Goal: Navigation & Orientation: Find specific page/section

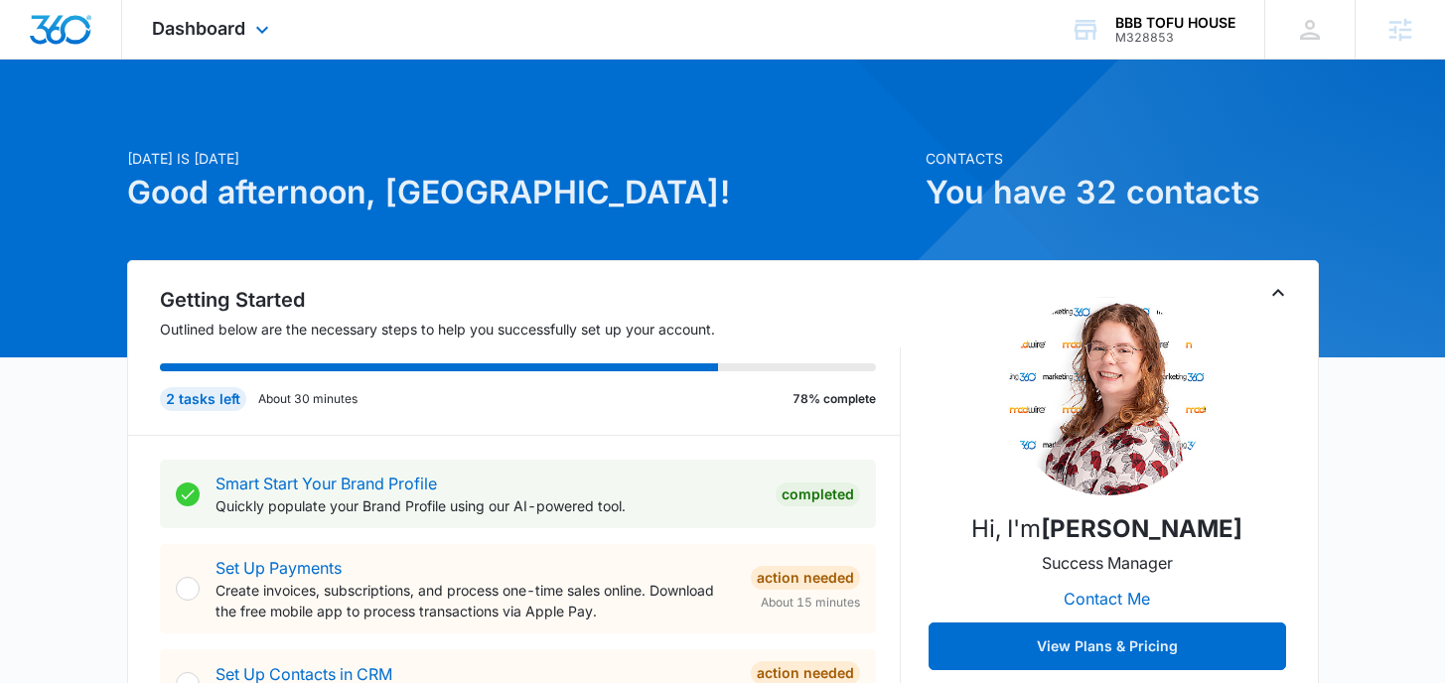
click at [250, 15] on div "Dashboard Apps Reputation Websites Forms CRM Email Social POS Content Ads Intel…" at bounding box center [213, 29] width 182 height 59
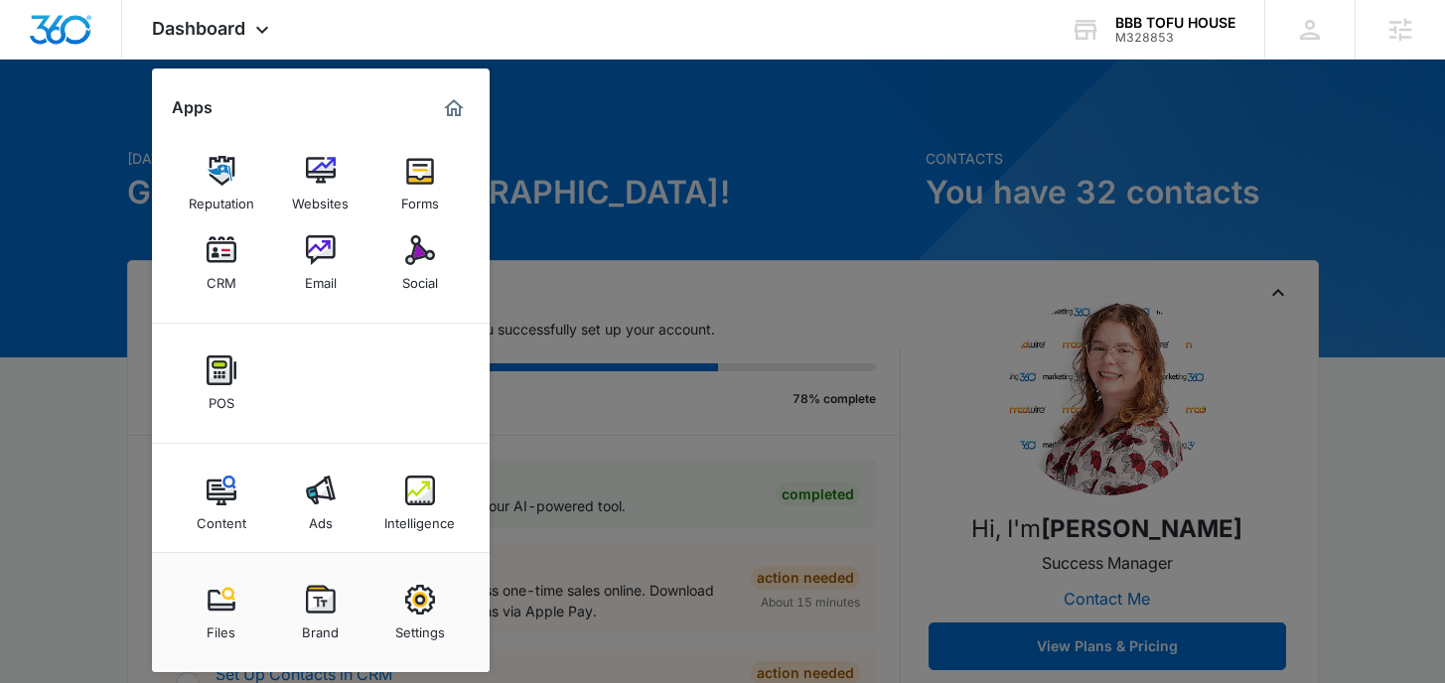
click at [239, 261] on link "CRM" at bounding box center [221, 262] width 75 height 75
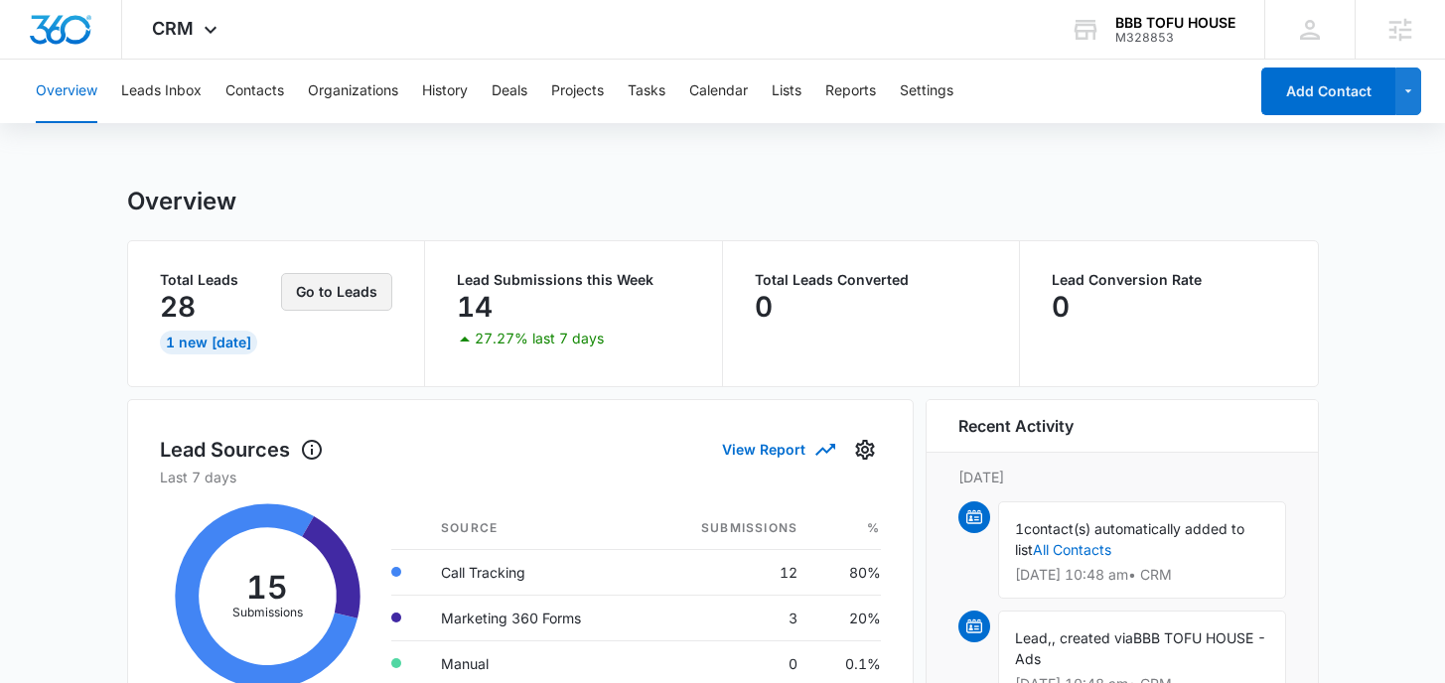
click at [310, 298] on button "Go to Leads" at bounding box center [336, 292] width 111 height 38
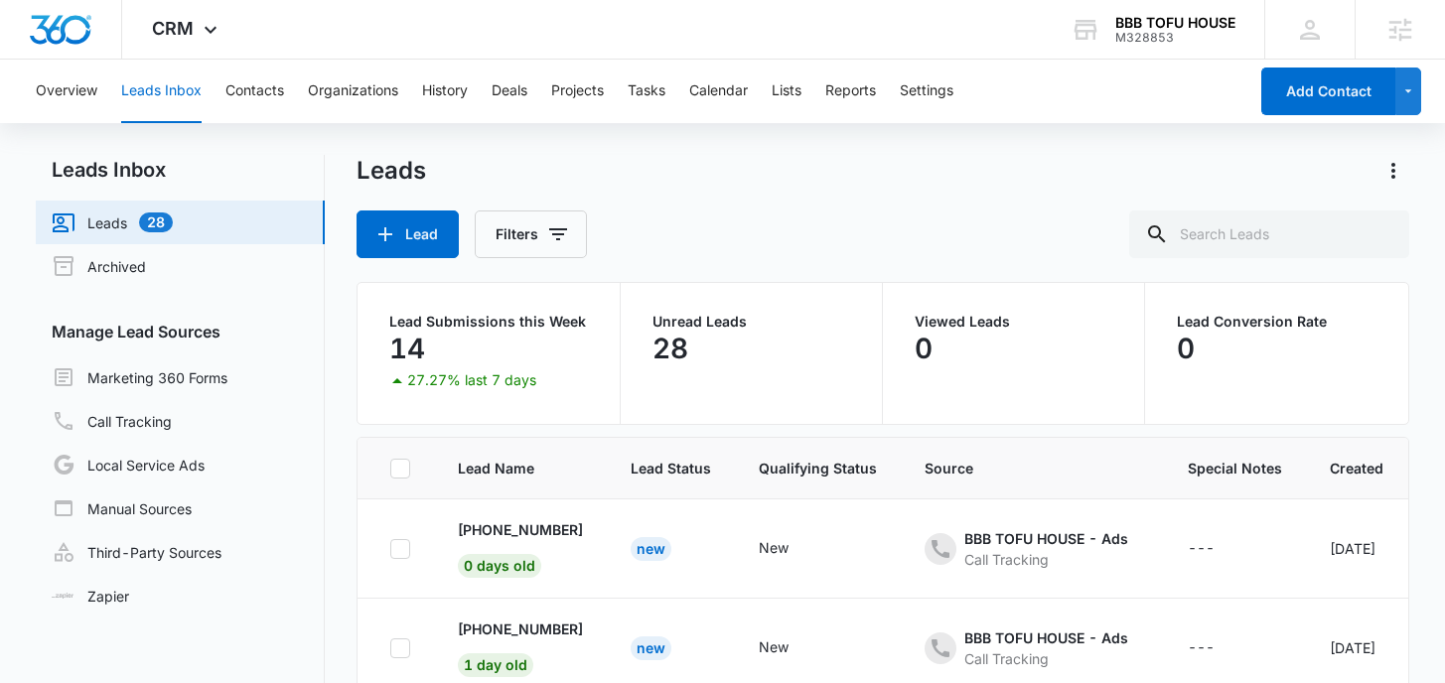
click at [688, 171] on div "Leads" at bounding box center [882, 171] width 1052 height 32
click at [172, 37] on span "CRM" at bounding box center [173, 28] width 42 height 21
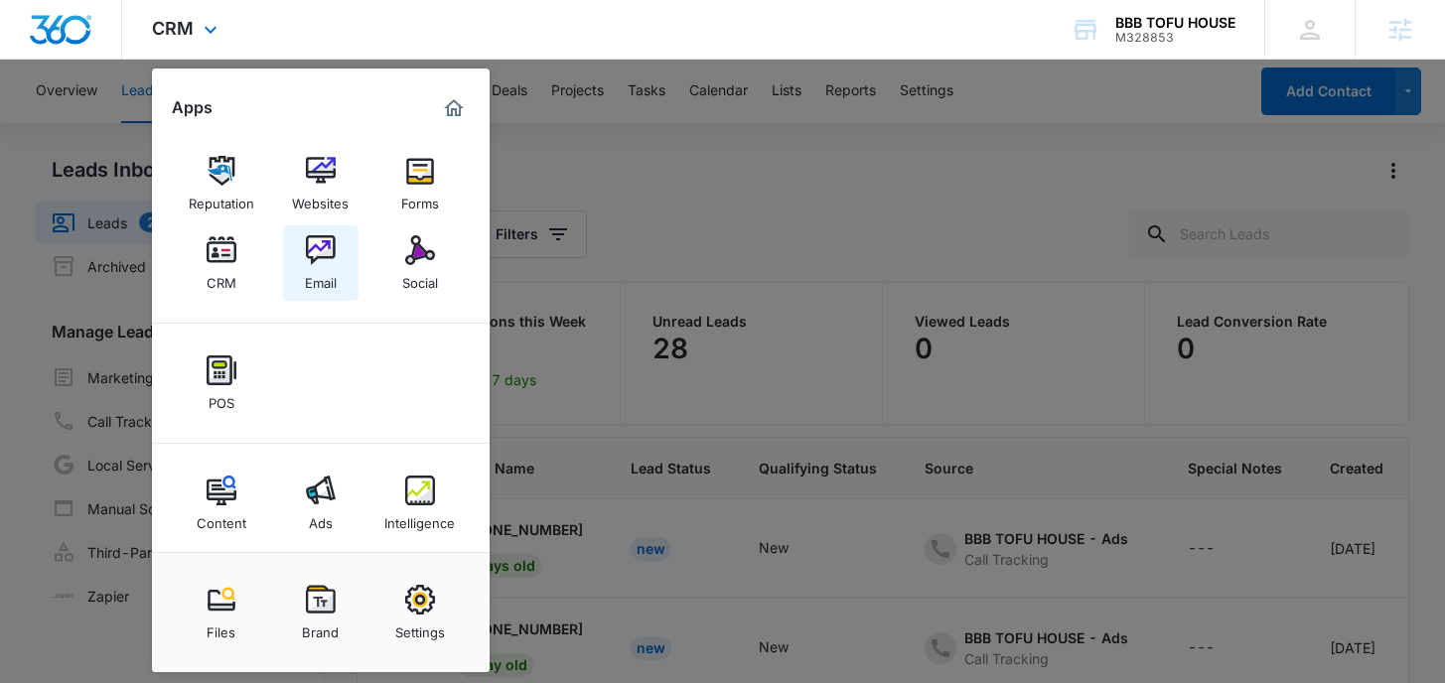
click at [320, 261] on img at bounding box center [321, 250] width 30 height 30
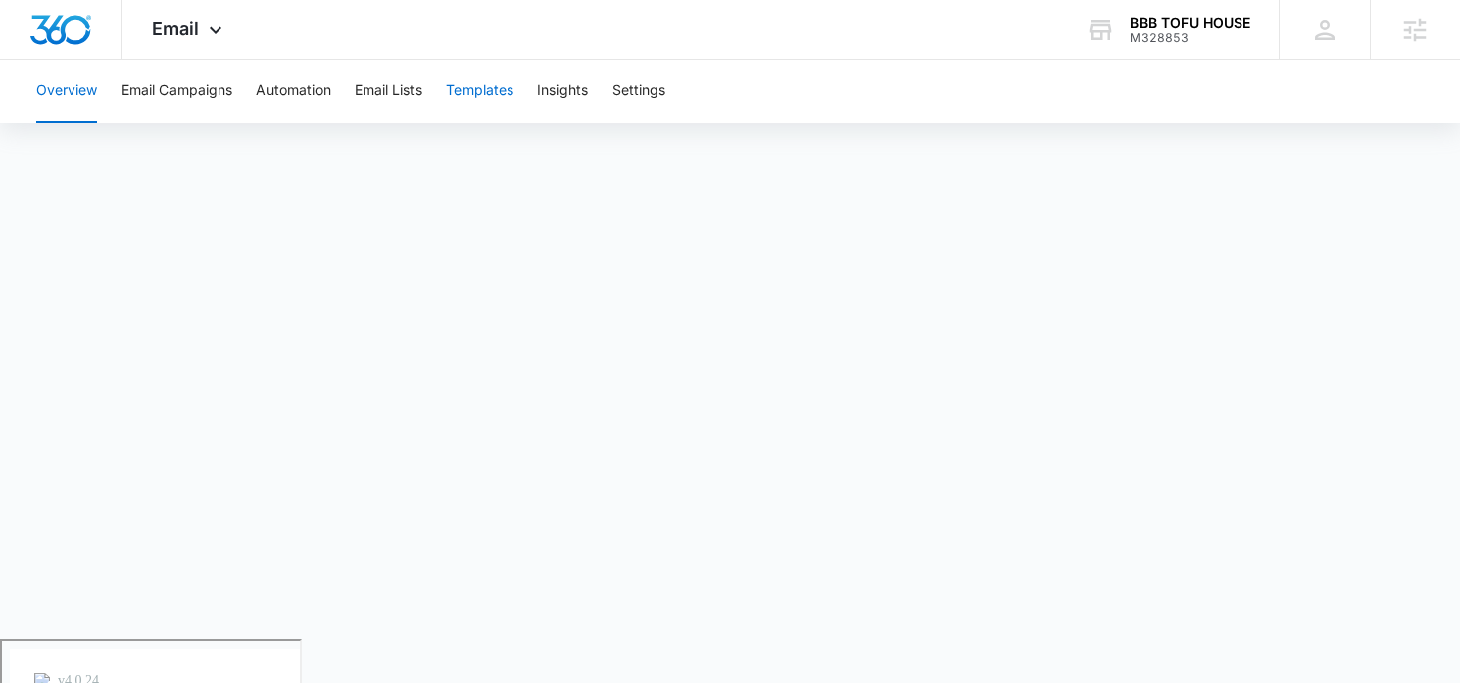
click at [450, 90] on button "Templates" at bounding box center [480, 92] width 68 height 64
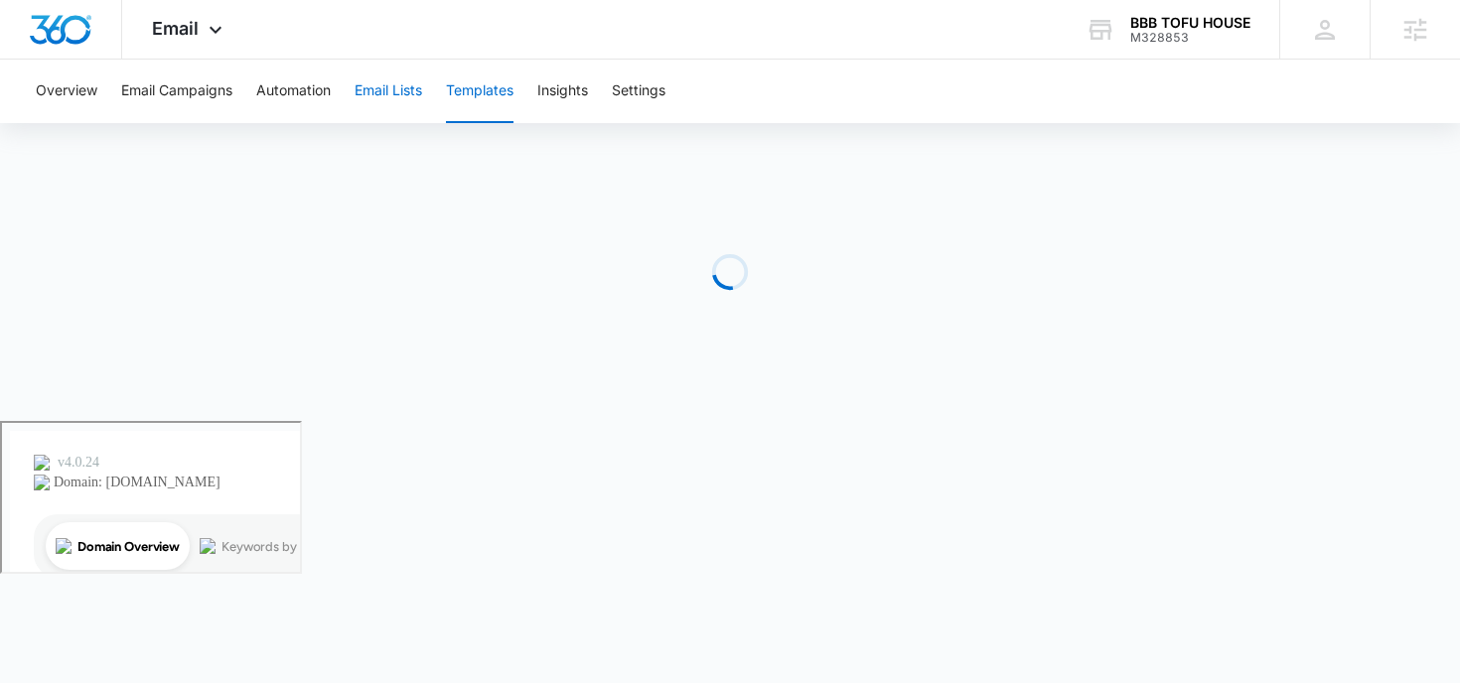
click at [414, 89] on button "Email Lists" at bounding box center [388, 92] width 68 height 64
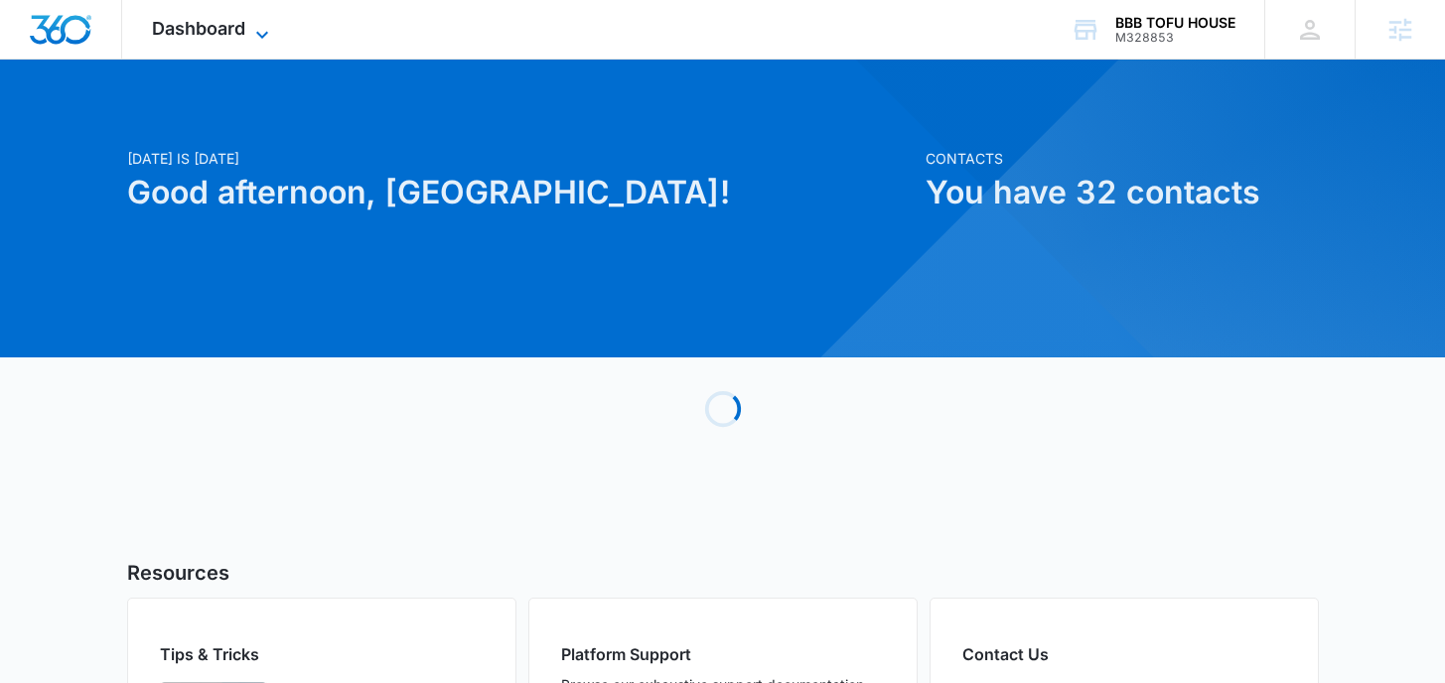
click at [260, 41] on icon at bounding box center [262, 35] width 24 height 24
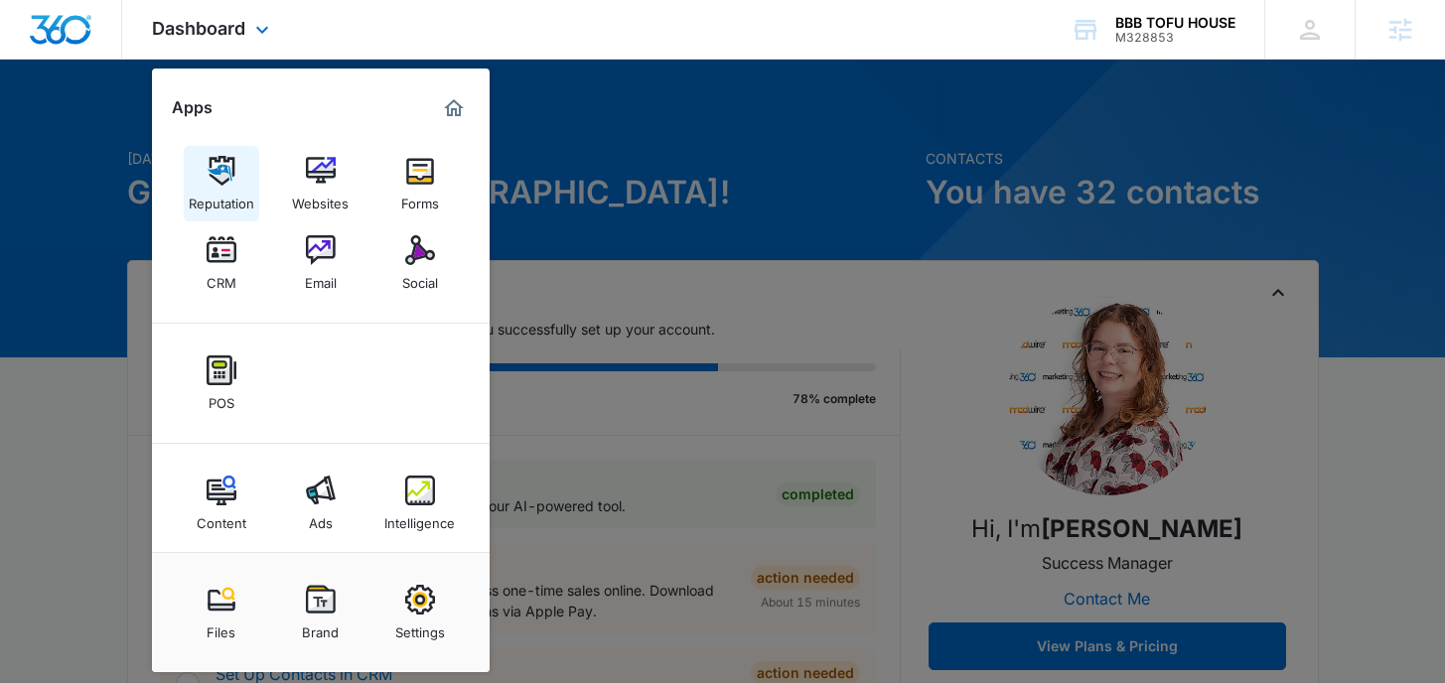
click at [231, 191] on div "Reputation" at bounding box center [222, 199] width 66 height 26
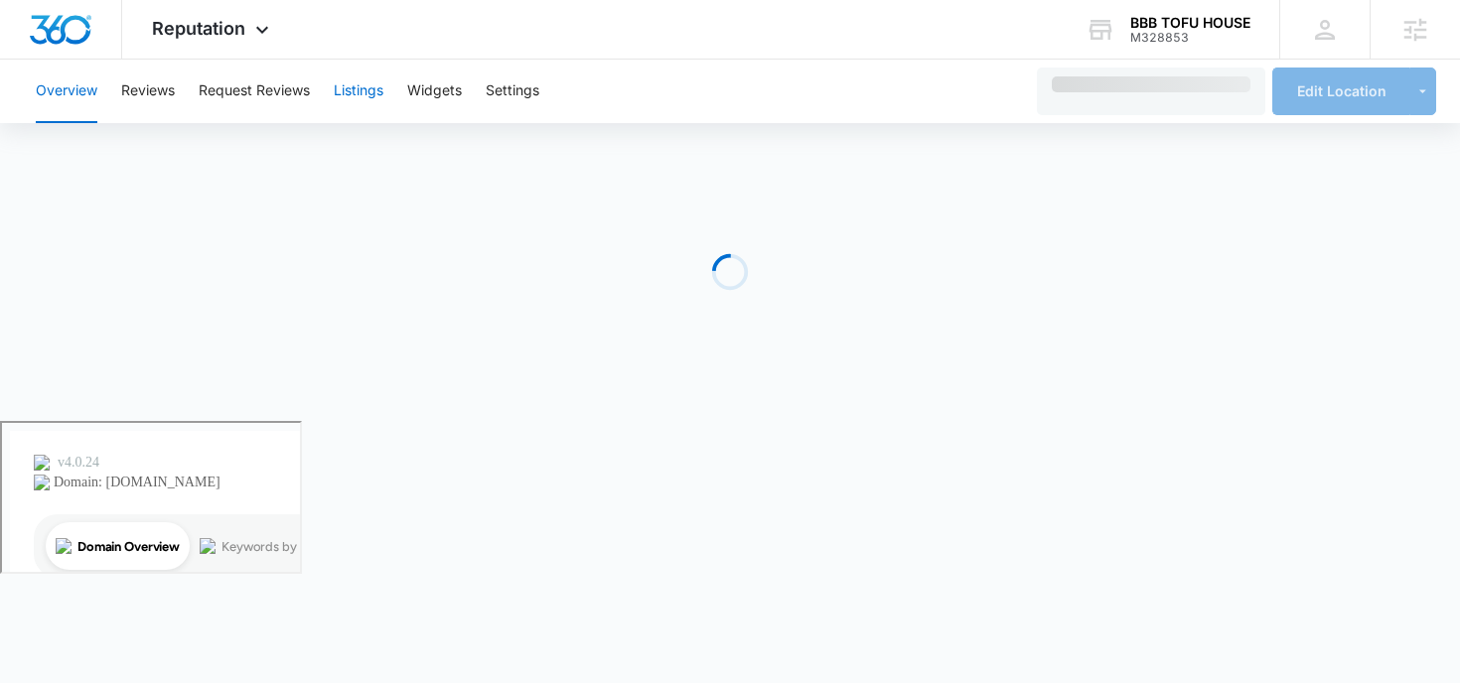
click at [372, 101] on button "Listings" at bounding box center [359, 92] width 50 height 64
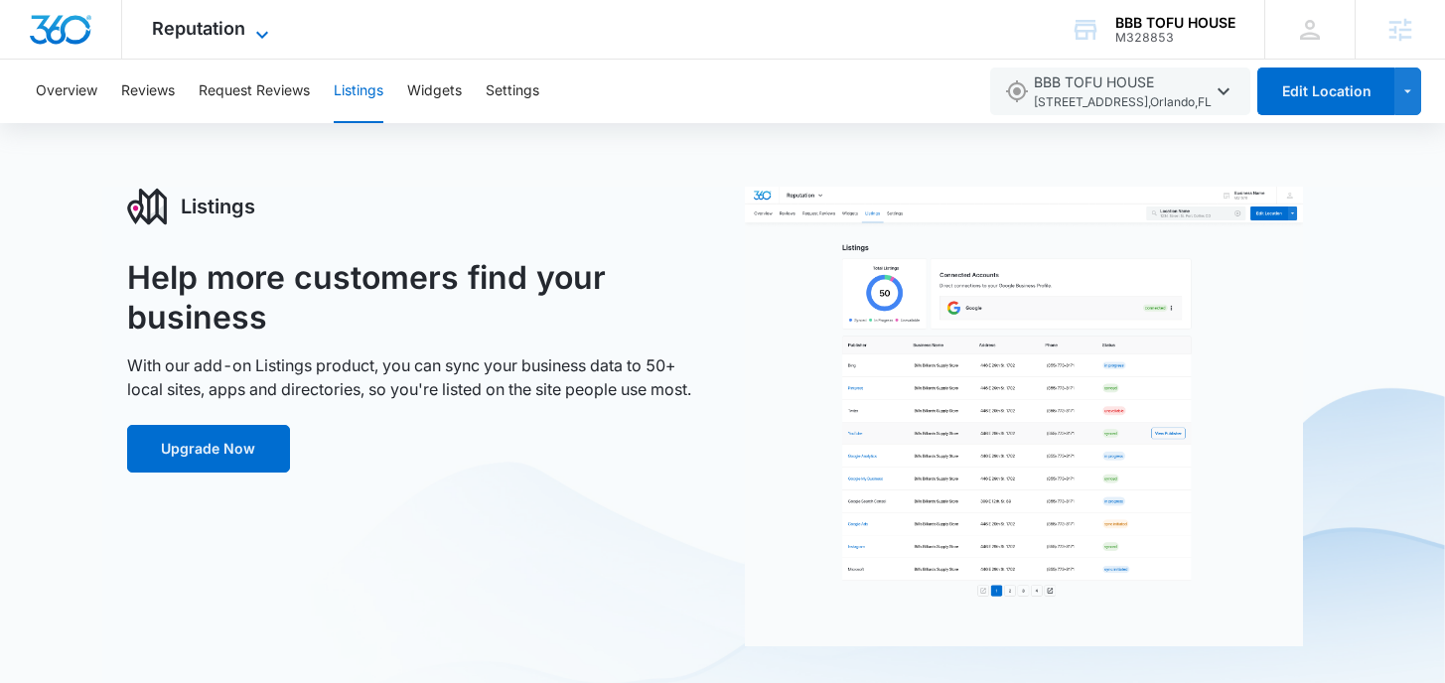
click at [203, 27] on span "Reputation" at bounding box center [198, 28] width 93 height 21
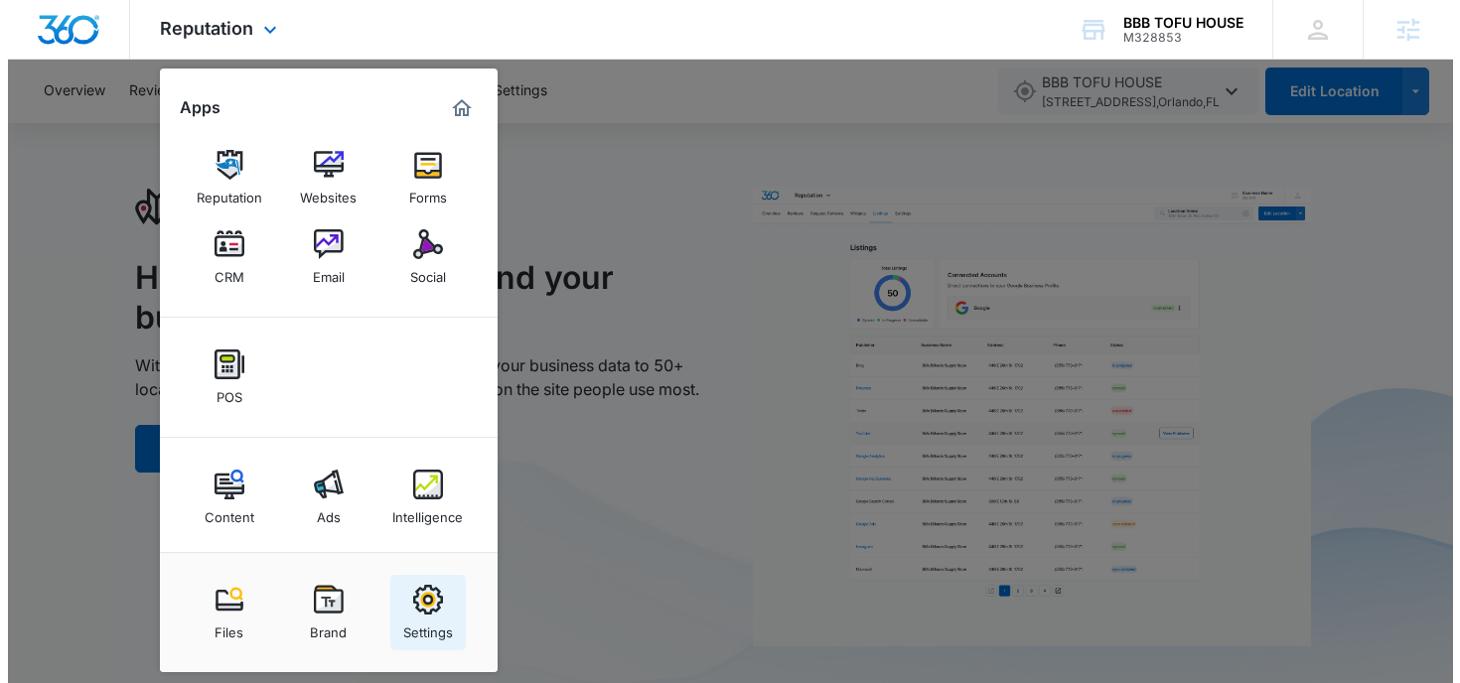
scroll to position [12, 0]
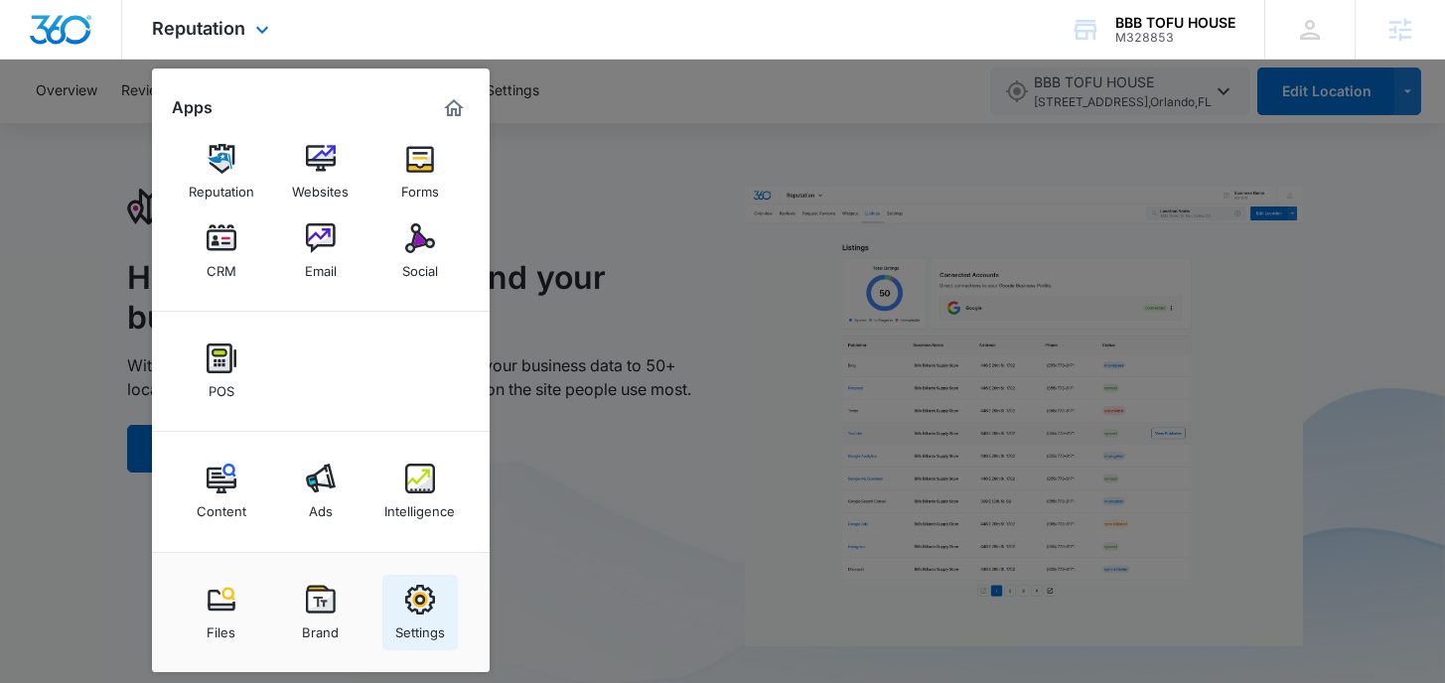
click at [419, 601] on img at bounding box center [420, 600] width 30 height 30
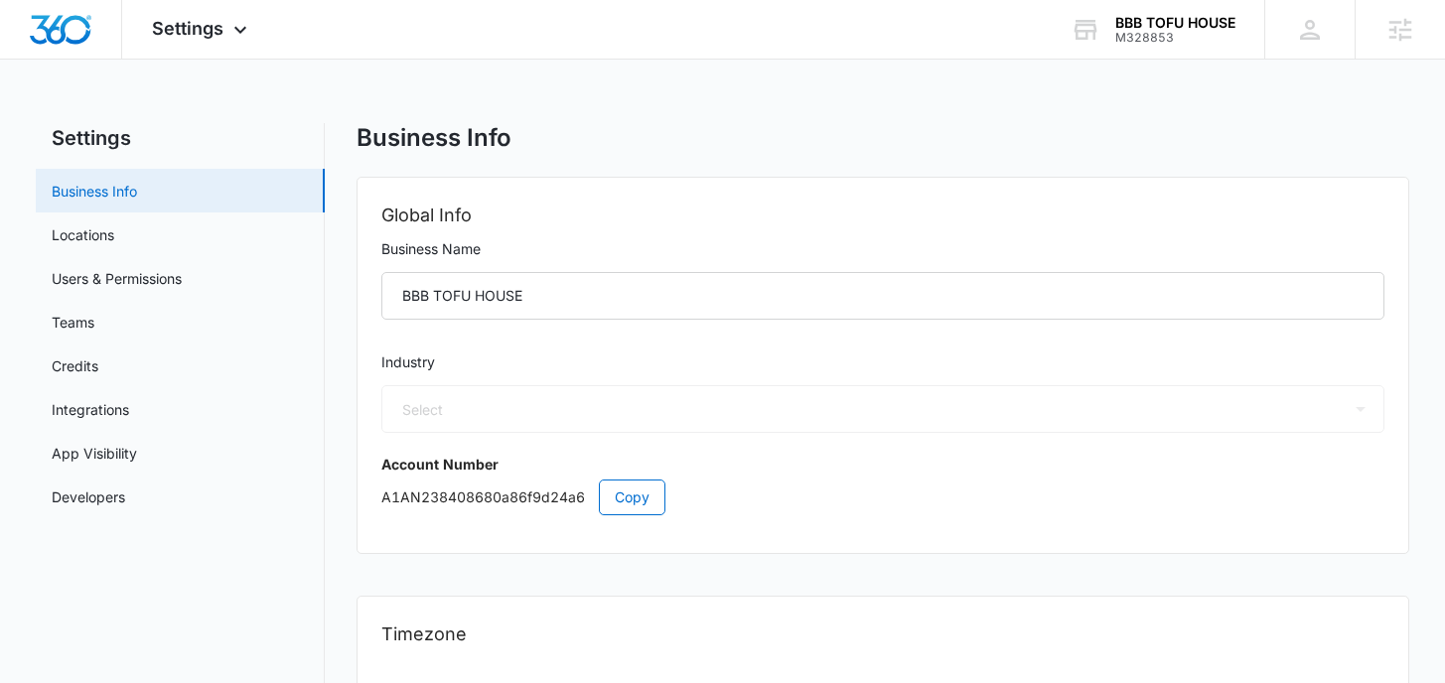
select select "11"
select select "US"
select select "America/Denver"
click at [114, 224] on link "Locations" at bounding box center [83, 234] width 63 height 21
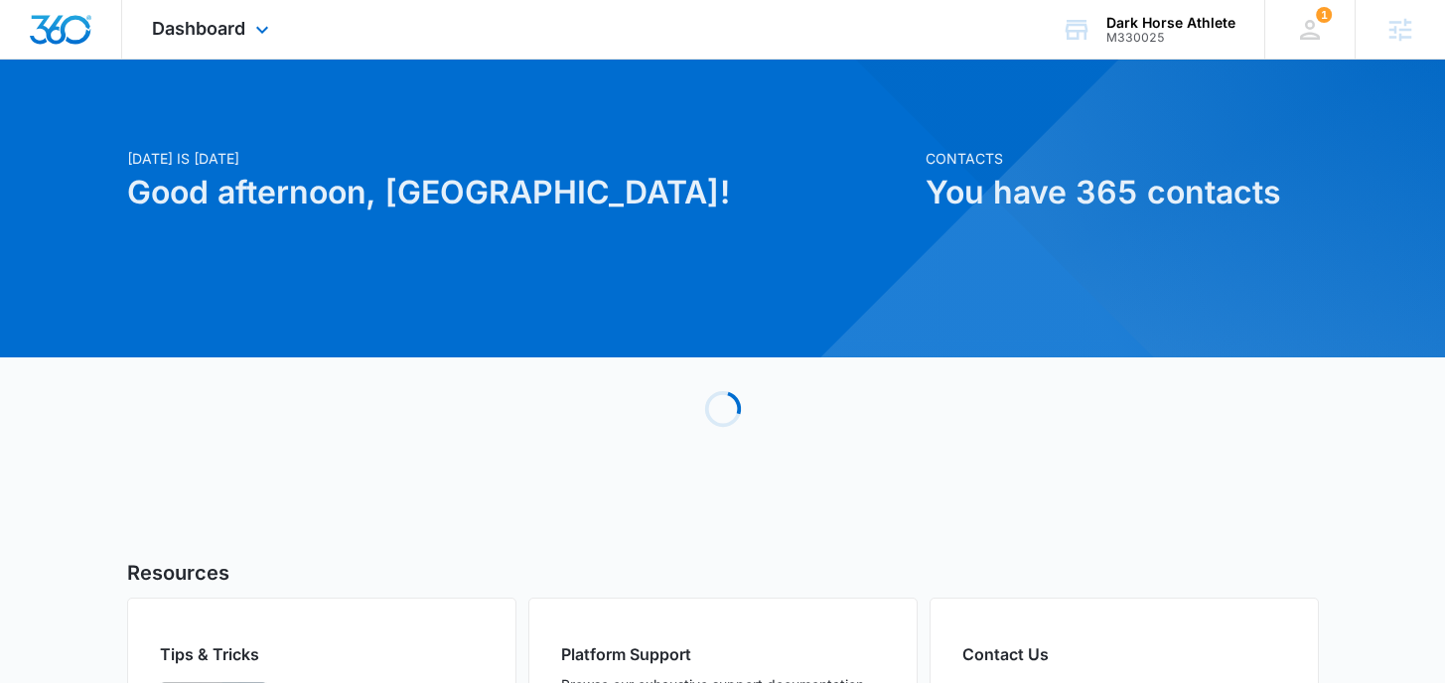
click at [296, 18] on div "Dashboard Apps Reputation Websites Forms CRM Email Social Shop Payments POS Con…" at bounding box center [213, 29] width 182 height 59
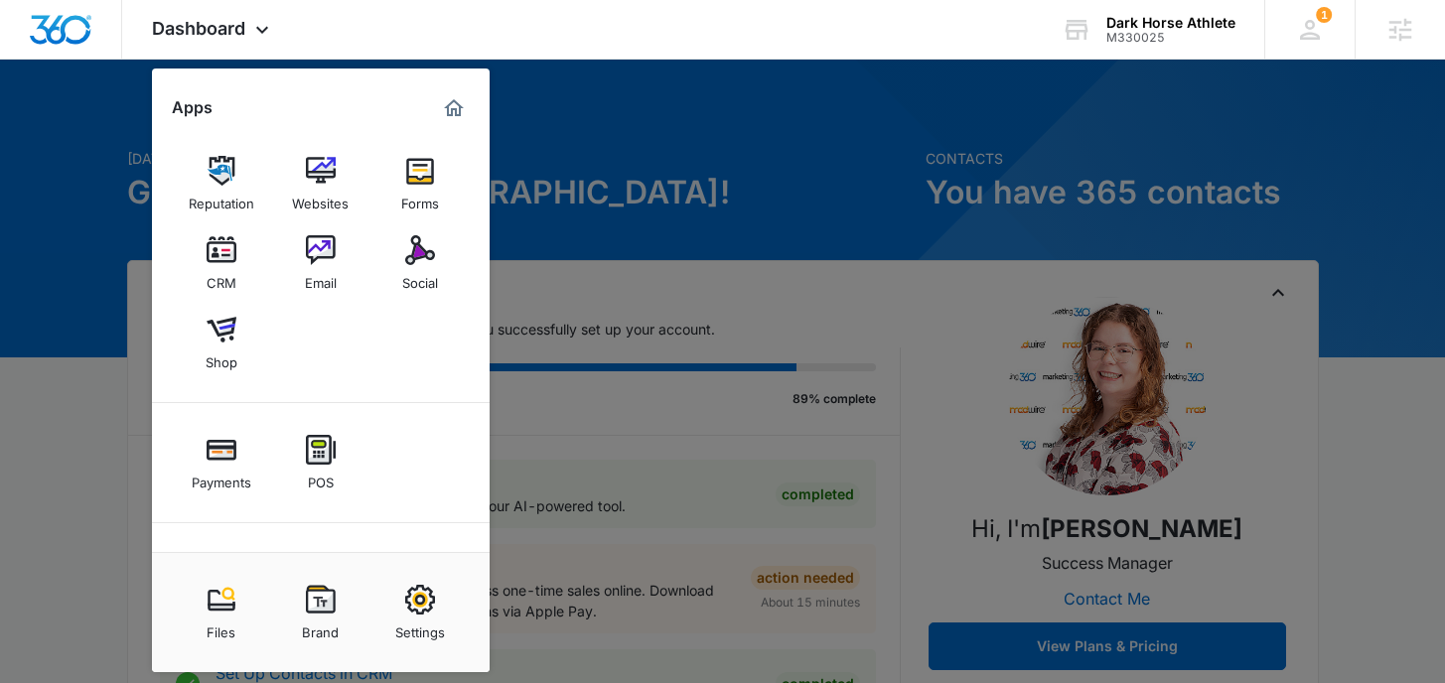
click at [231, 203] on div "Reputation" at bounding box center [222, 199] width 66 height 26
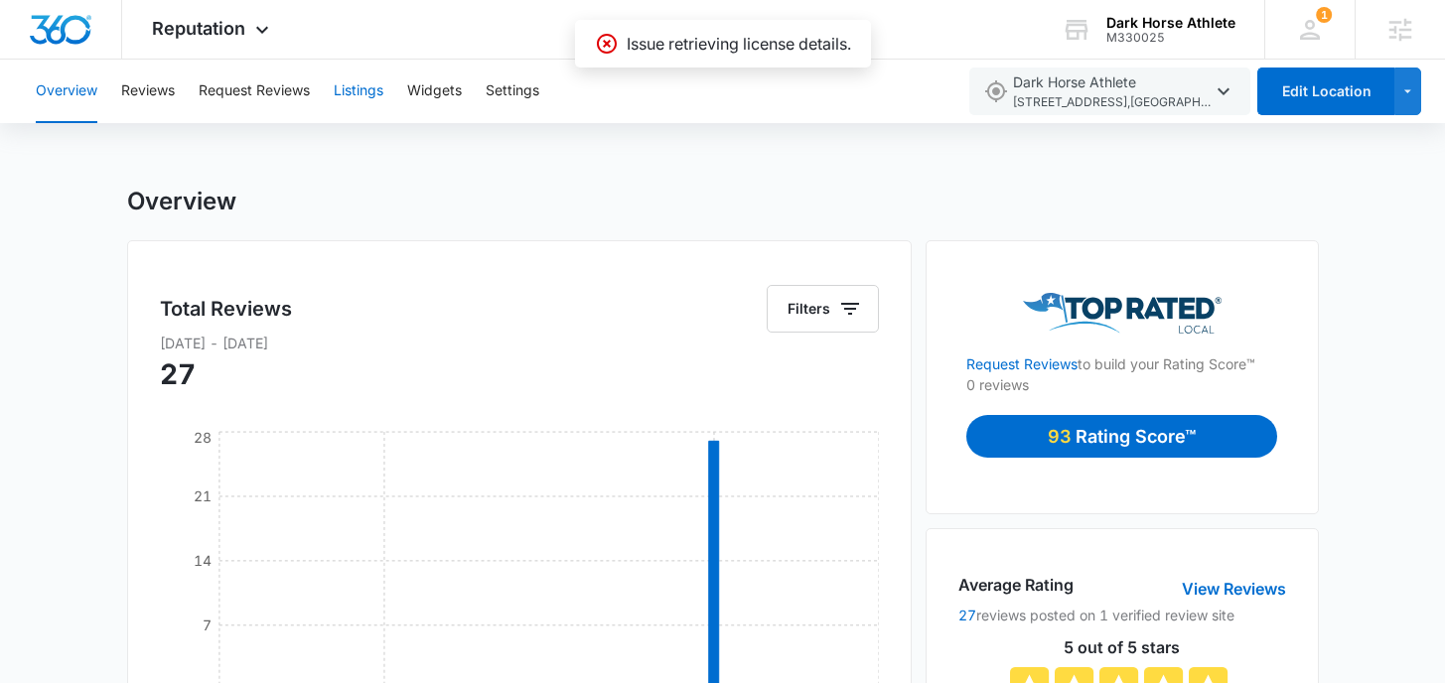
click at [378, 89] on button "Listings" at bounding box center [359, 92] width 50 height 64
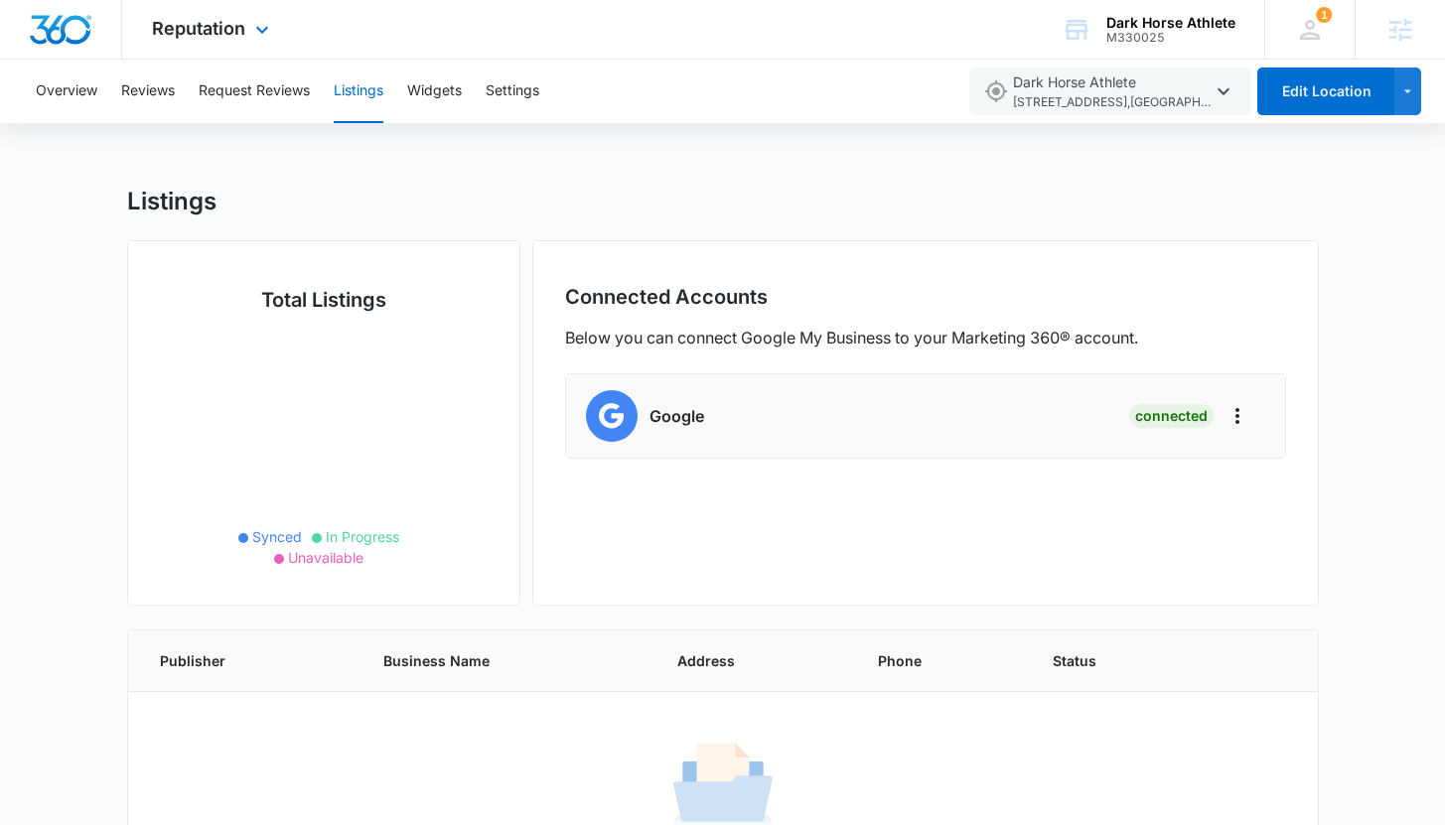
click at [764, 36] on div "Reputation Apps Reputation Websites Forms CRM Email Social Shop Payments POS Co…" at bounding box center [722, 30] width 1445 height 60
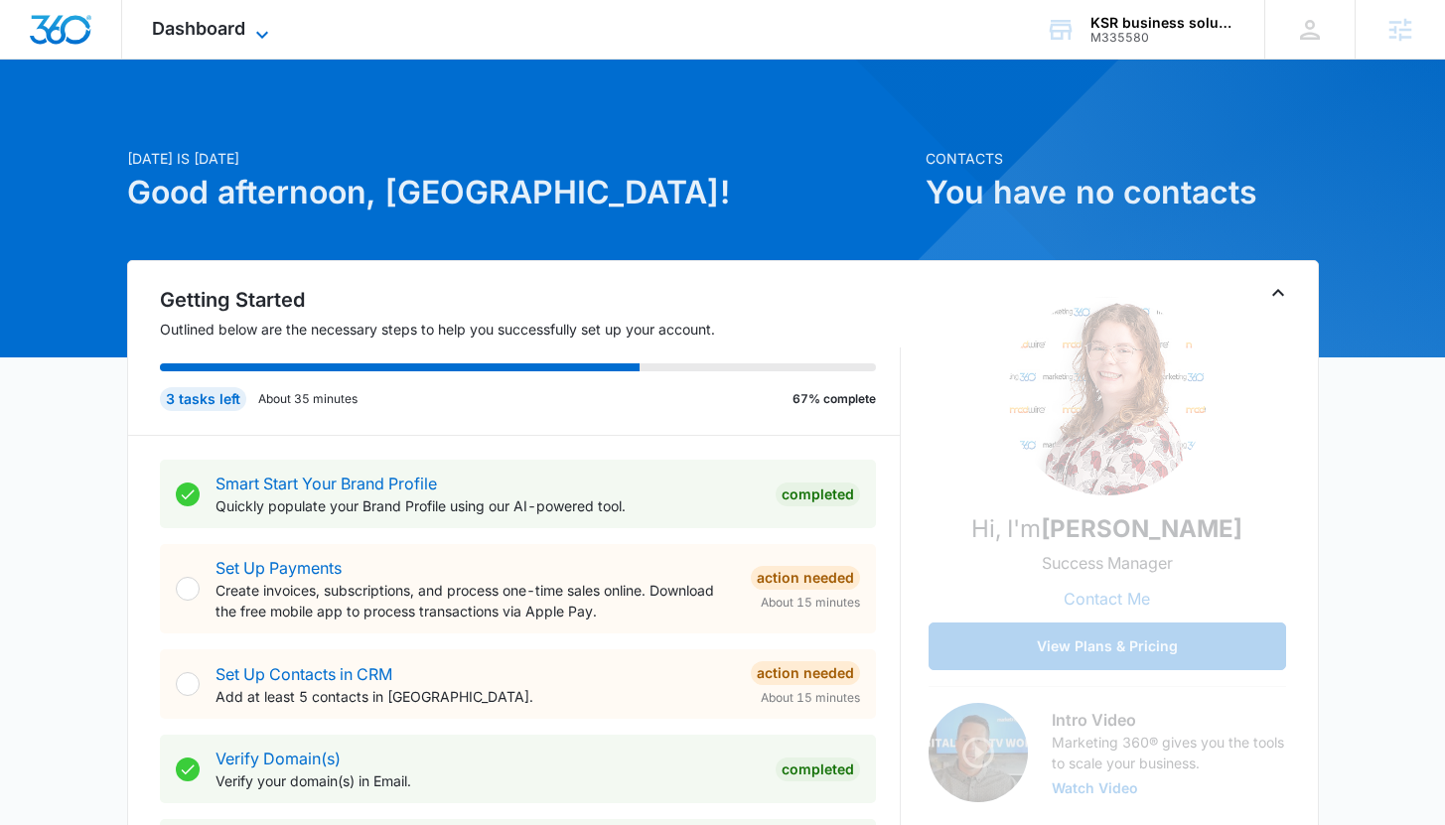
click at [266, 35] on icon at bounding box center [262, 35] width 24 height 24
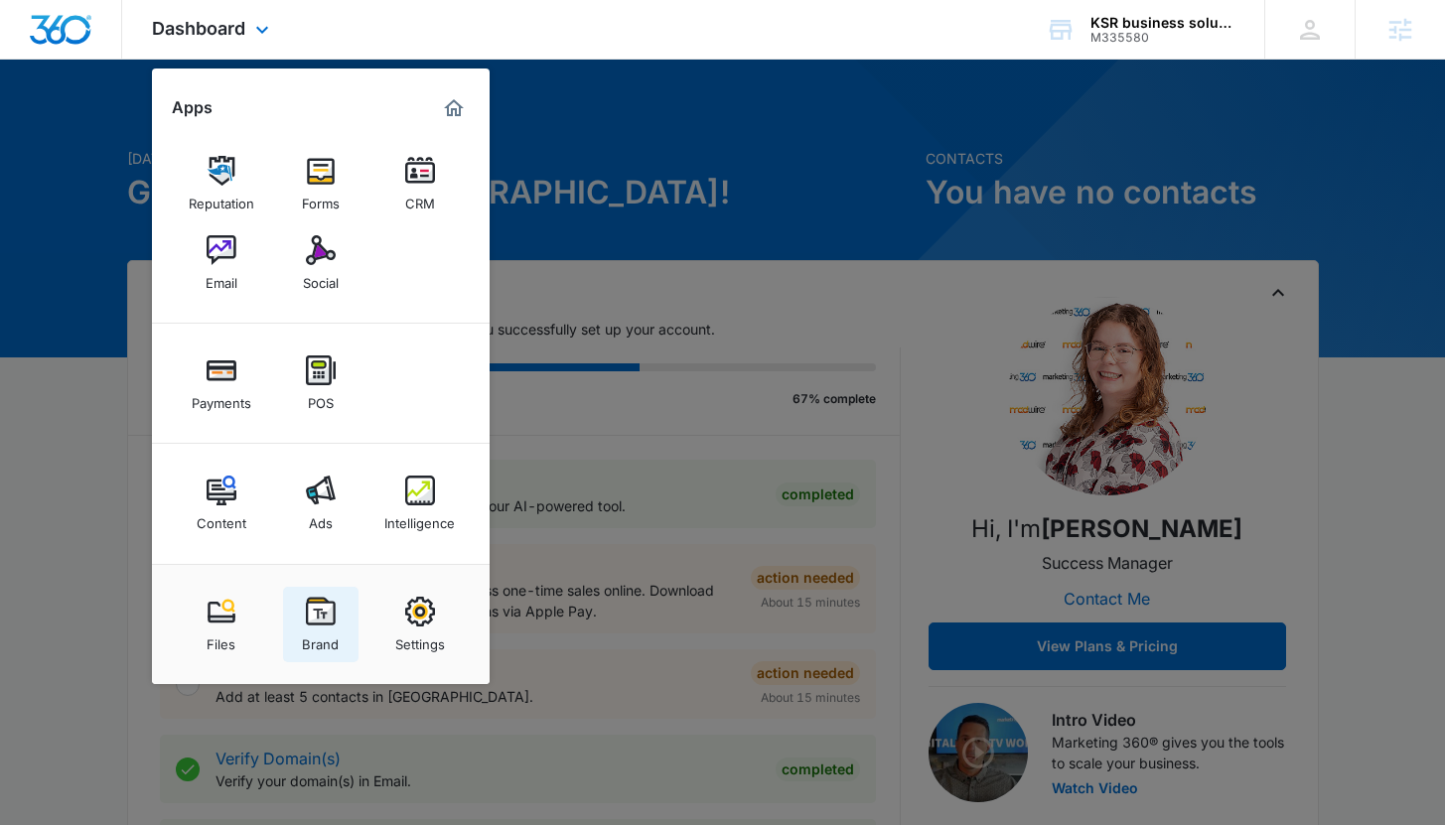
click at [311, 610] on img at bounding box center [321, 612] width 30 height 30
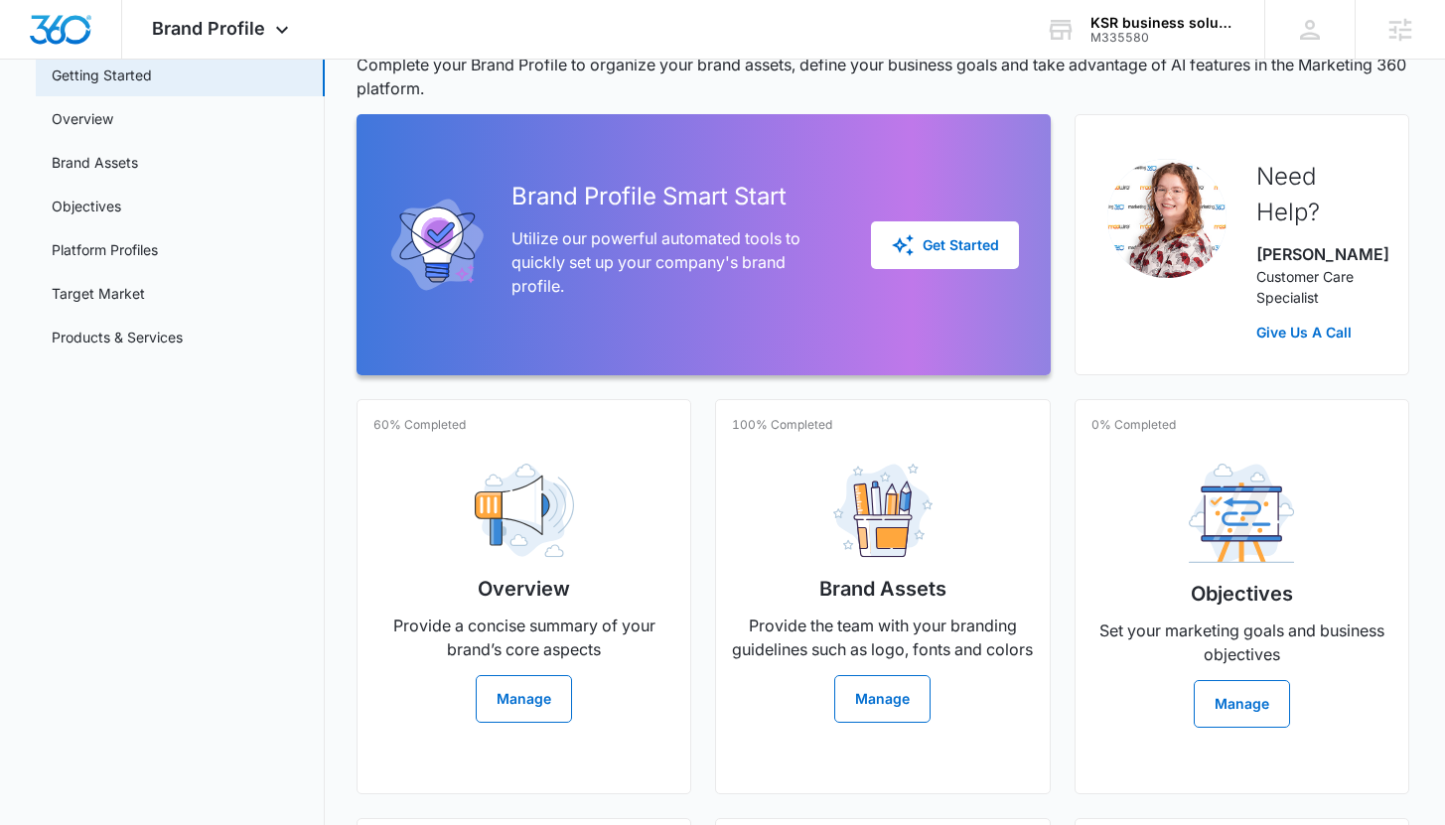
scroll to position [344, 0]
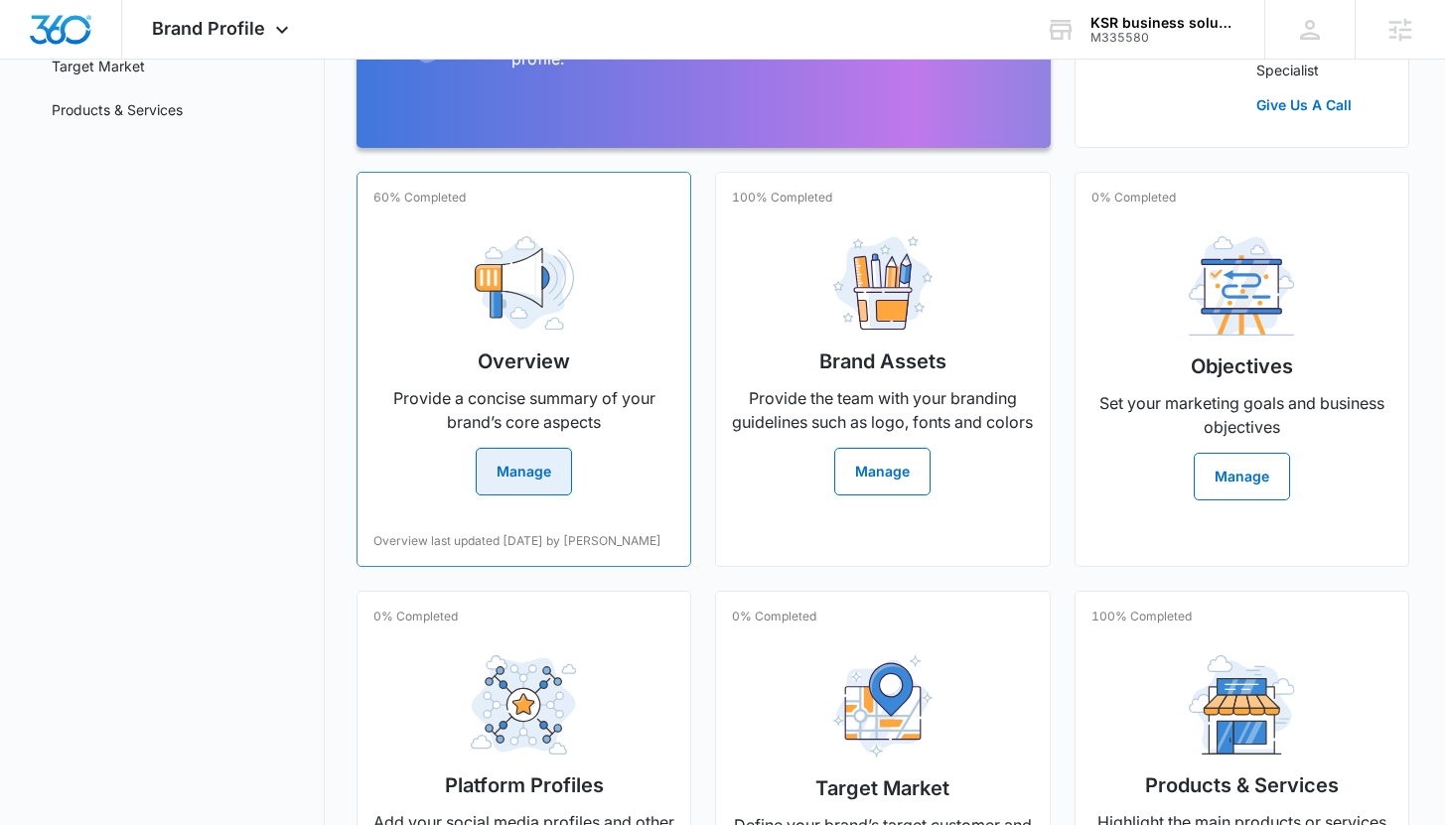
click at [523, 495] on button "Manage" at bounding box center [524, 472] width 96 height 48
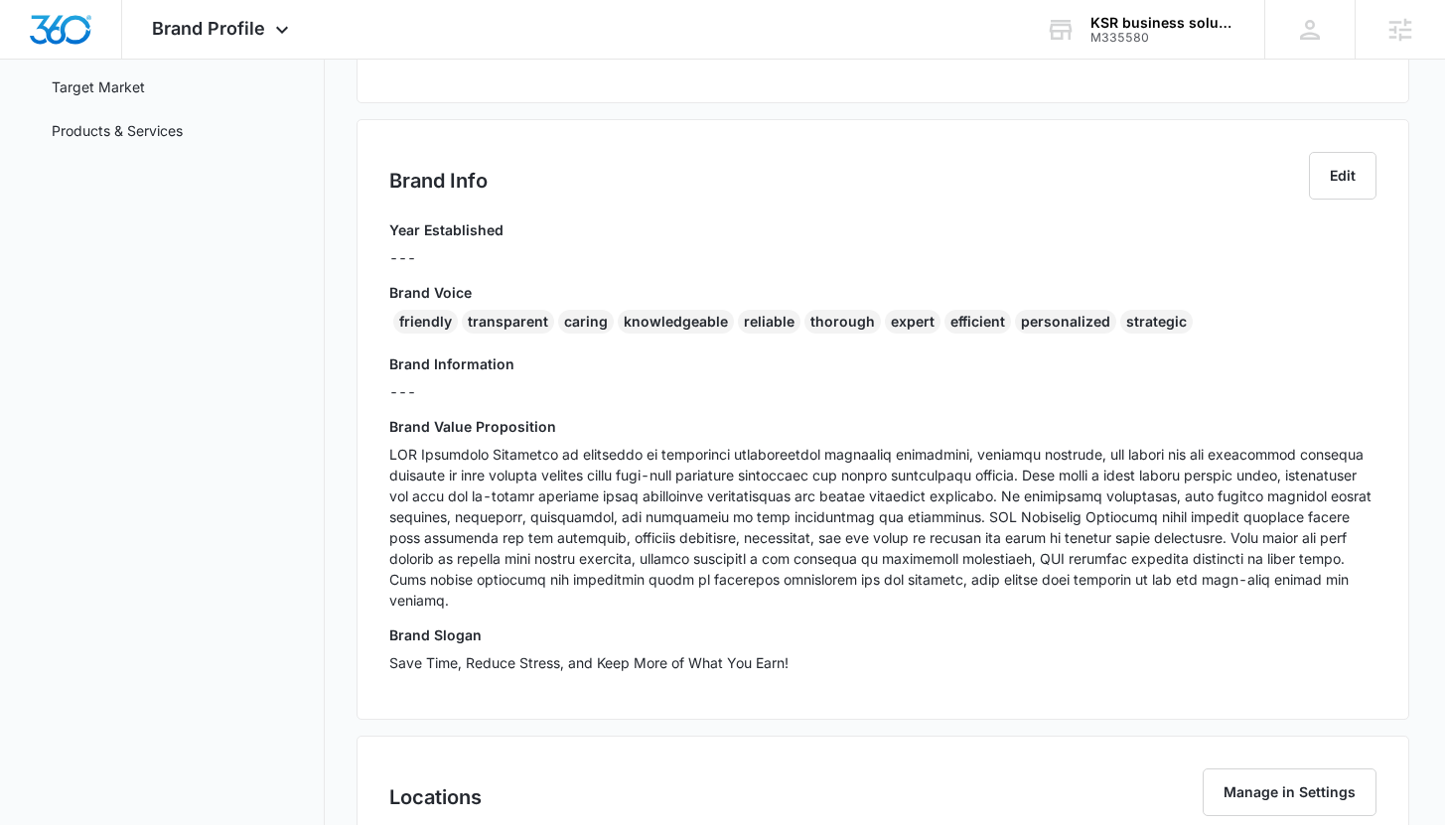
scroll to position [316, 0]
